Goal: Task Accomplishment & Management: Use online tool/utility

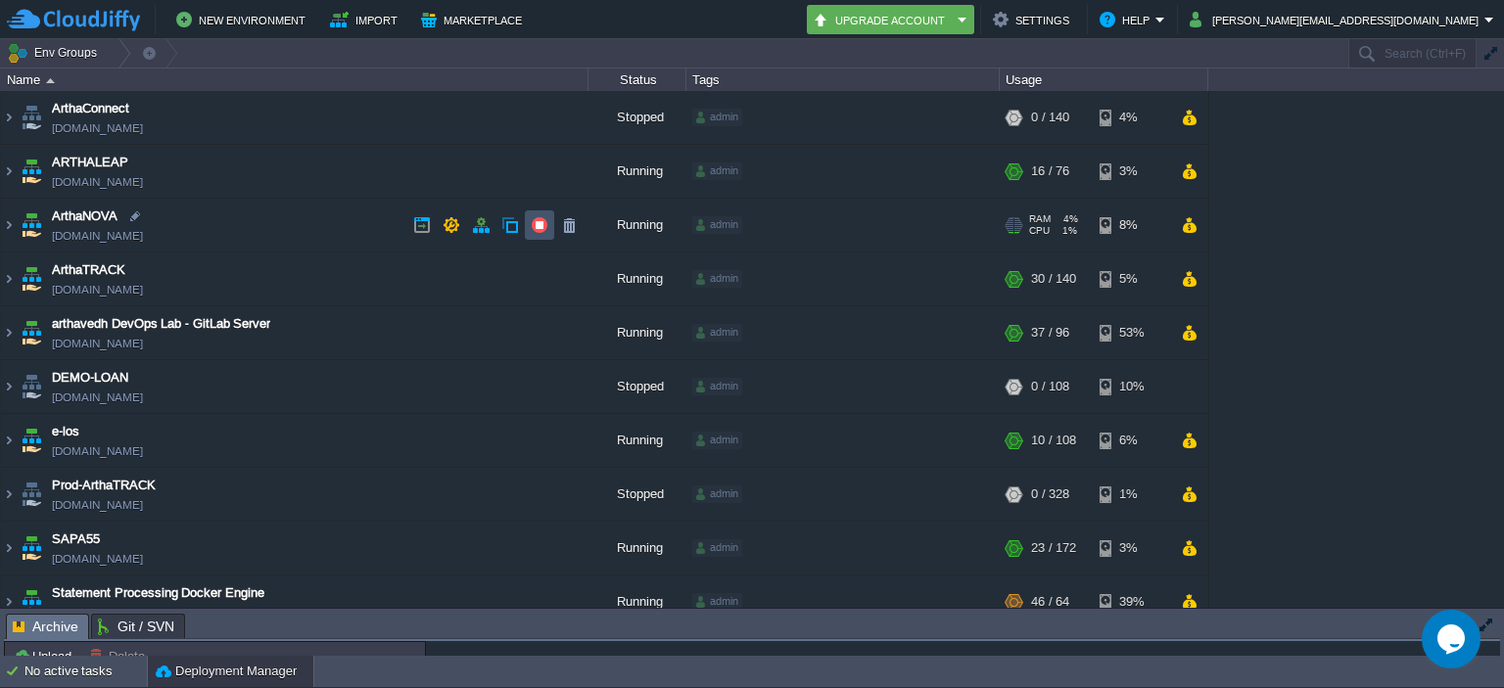
click at [536, 224] on button "button" at bounding box center [540, 225] width 18 height 18
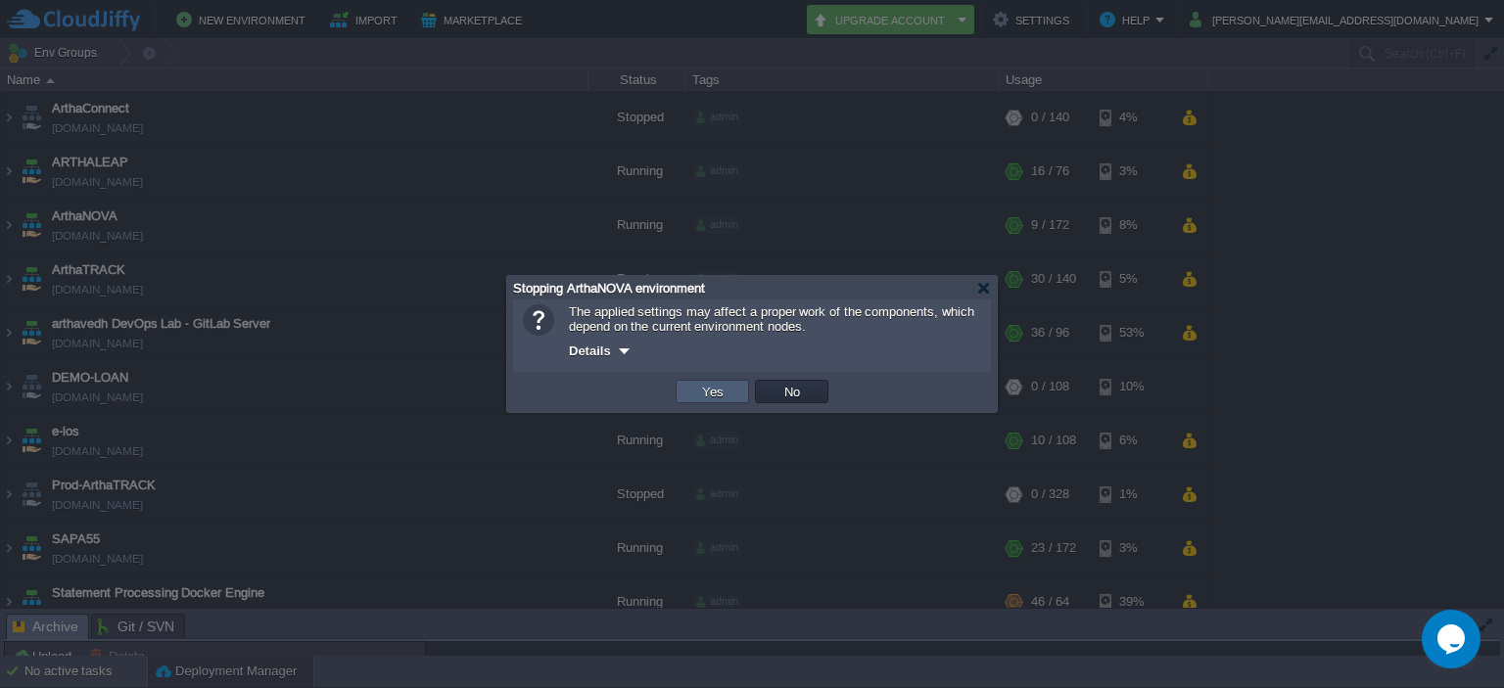
click at [695, 388] on td "Yes" at bounding box center [712, 391] width 73 height 23
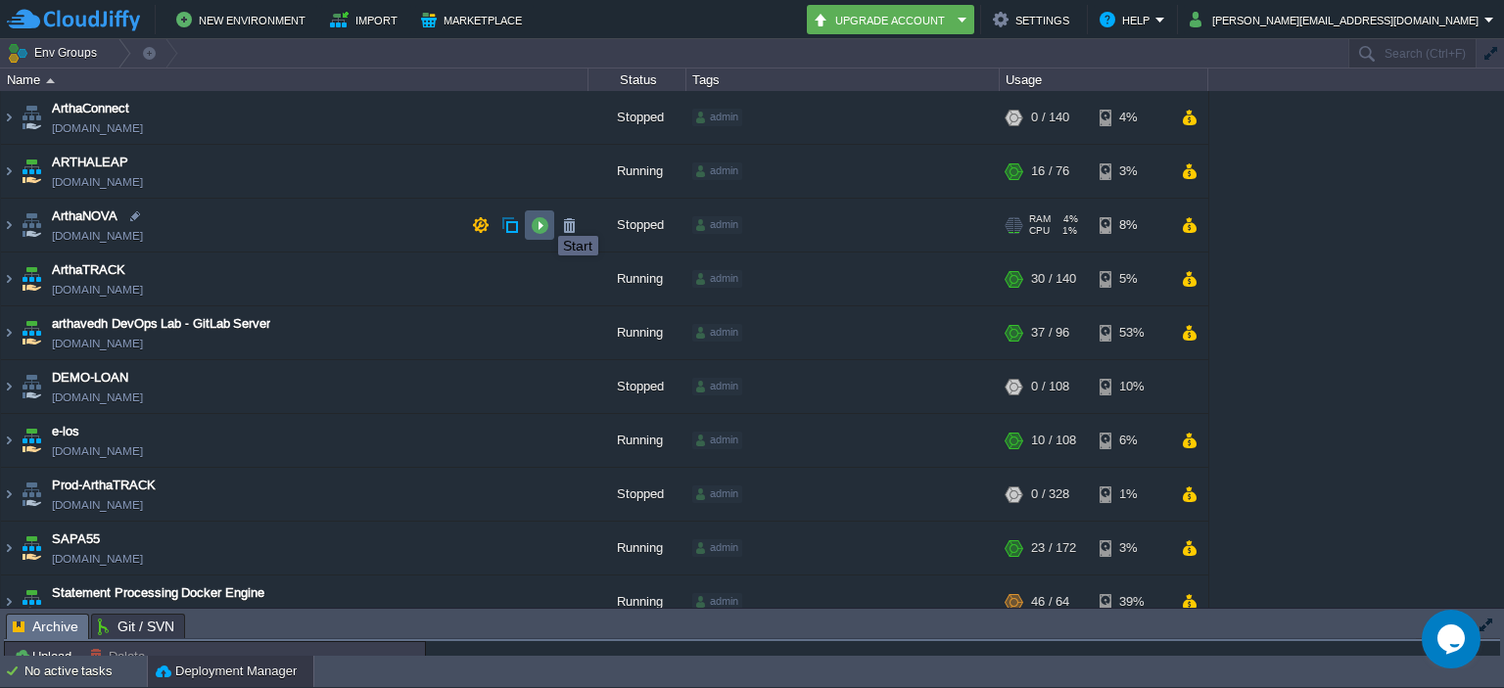
click at [541, 220] on button "button" at bounding box center [540, 225] width 18 height 18
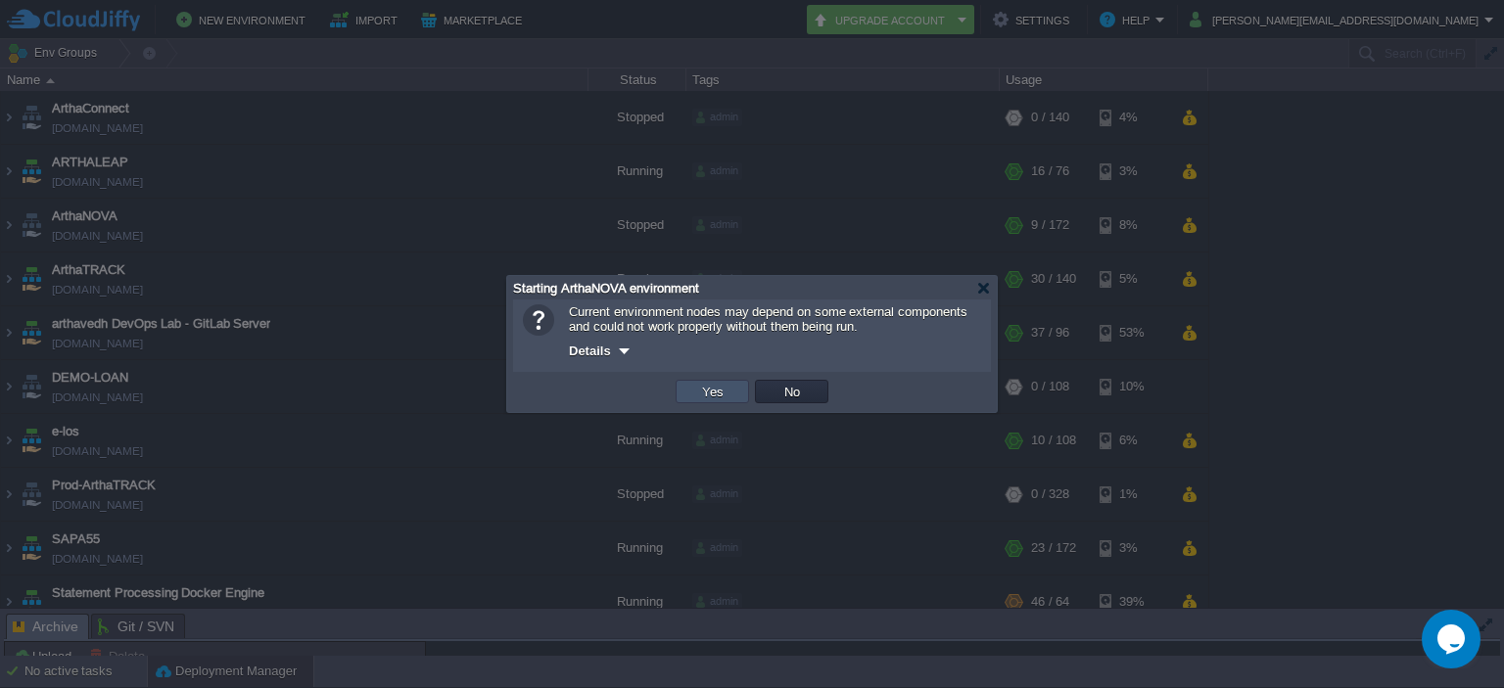
click at [706, 390] on button "Yes" at bounding box center [712, 392] width 33 height 18
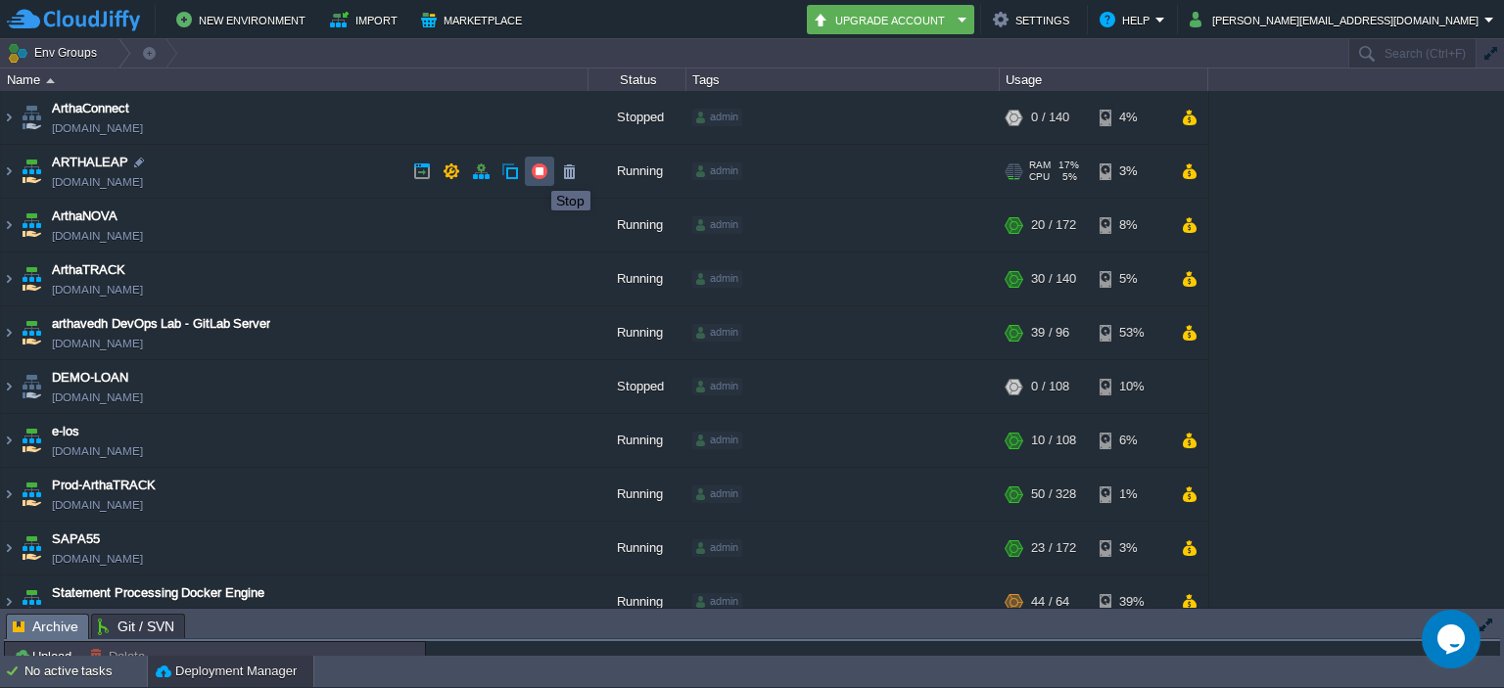
click at [536, 173] on button "button" at bounding box center [540, 172] width 18 height 18
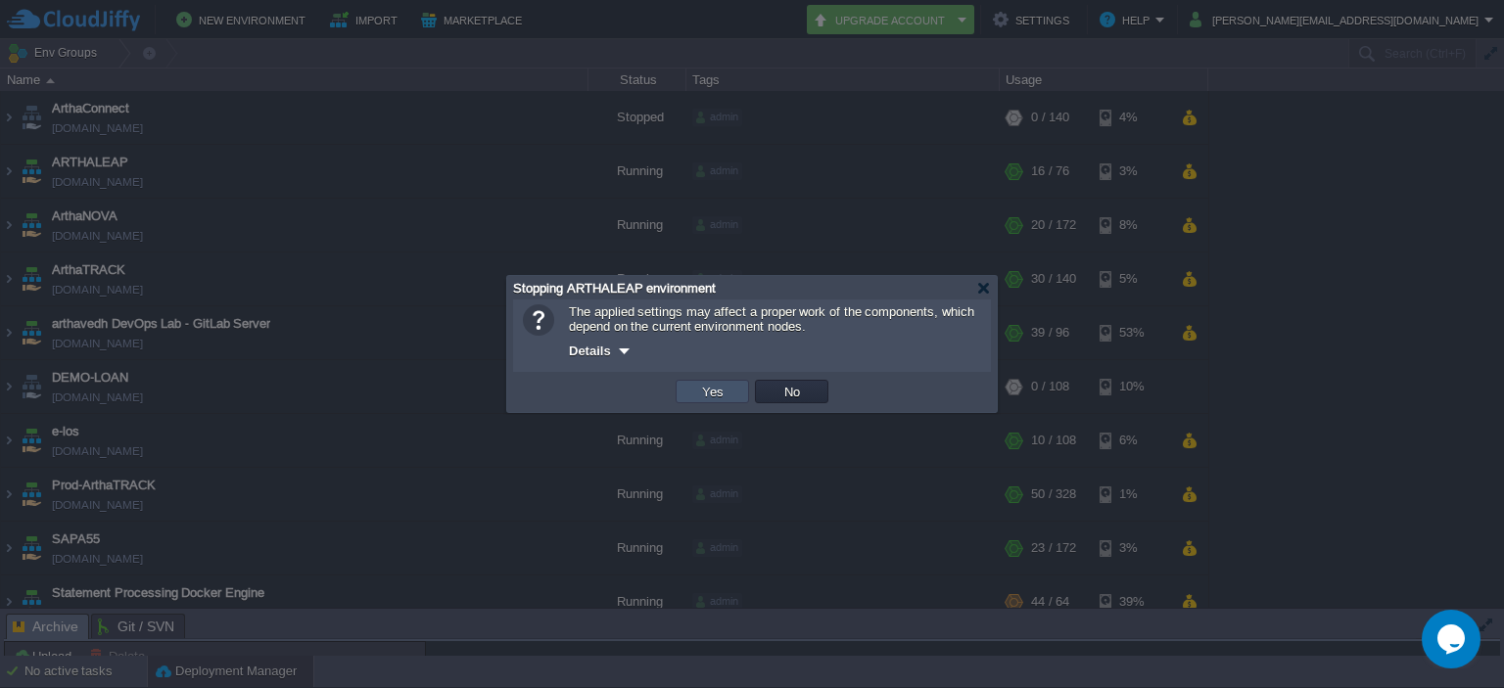
click at [711, 392] on button "Yes" at bounding box center [712, 392] width 33 height 18
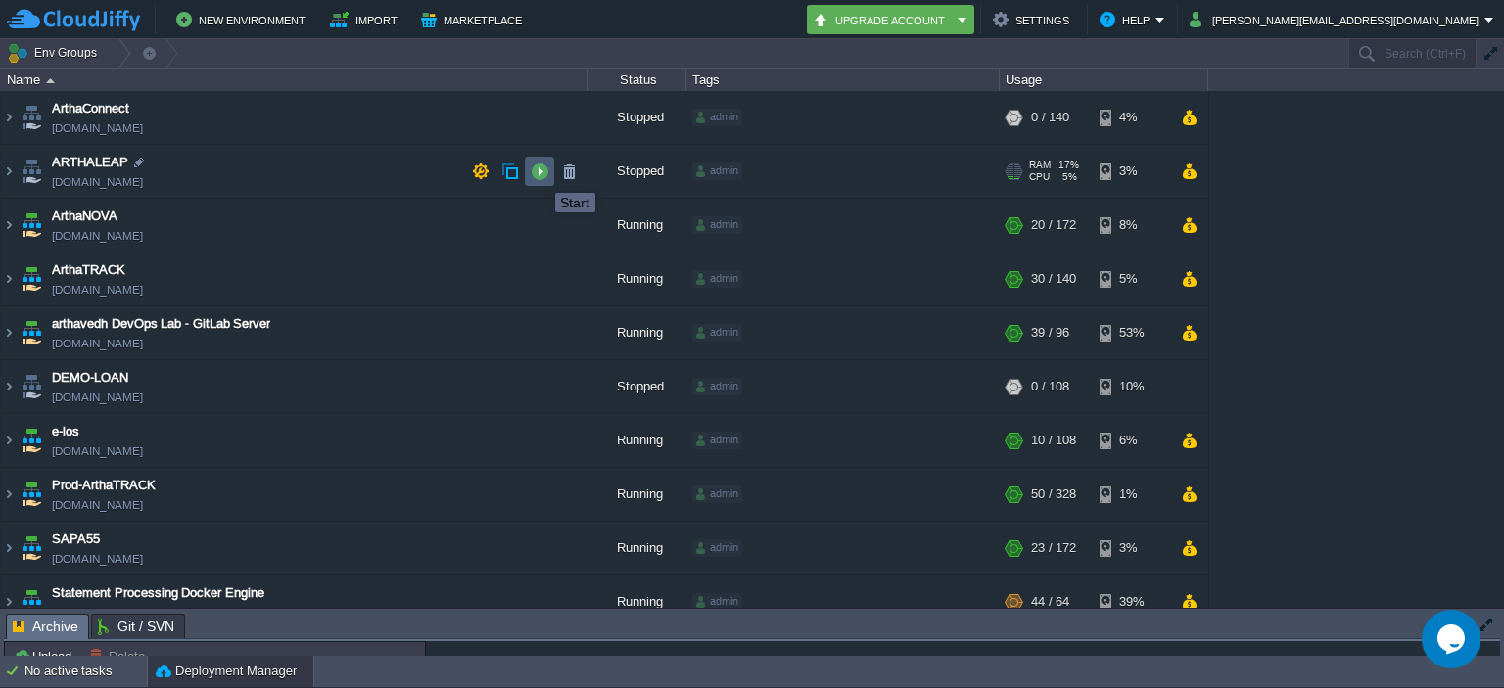
click at [540, 174] on button "button" at bounding box center [540, 172] width 18 height 18
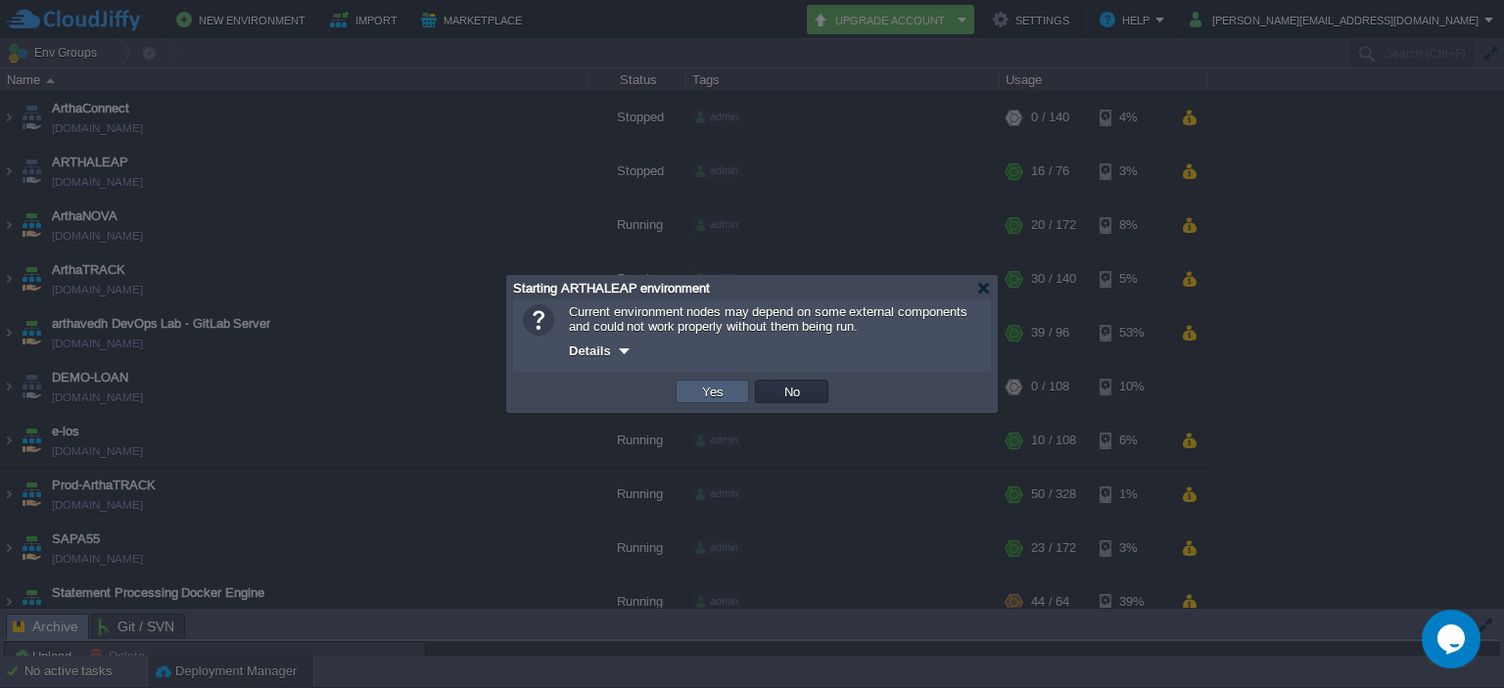
click at [712, 397] on button "Yes" at bounding box center [712, 392] width 33 height 18
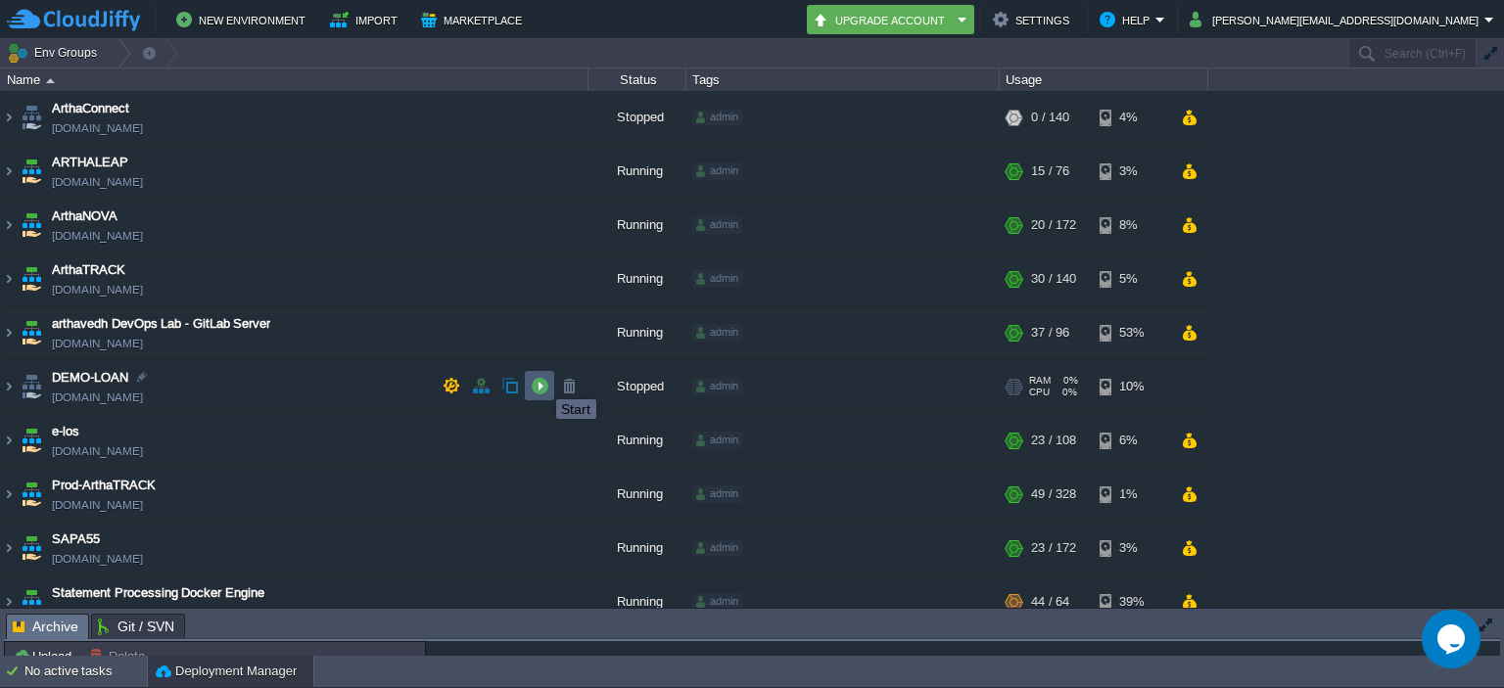
click at [540, 387] on button "button" at bounding box center [540, 386] width 18 height 18
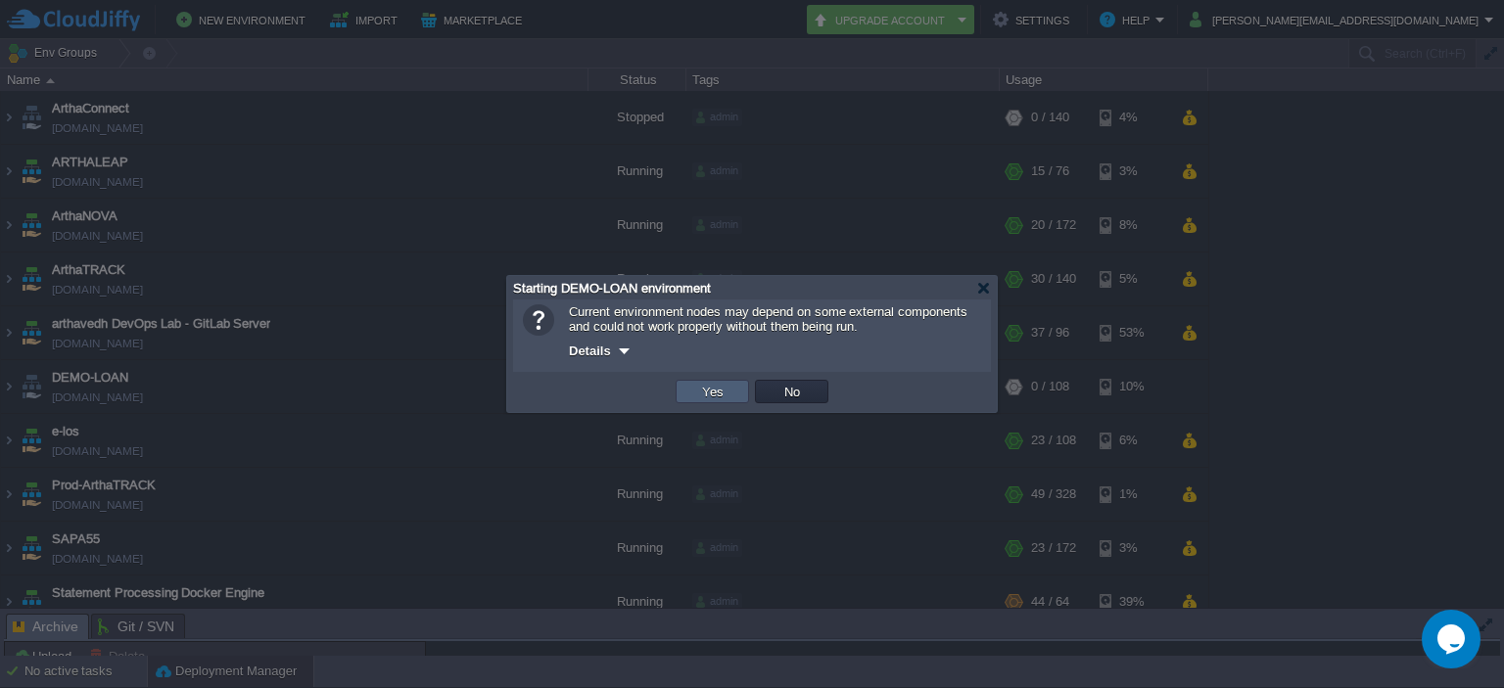
click at [730, 392] on td "Yes" at bounding box center [712, 391] width 73 height 23
